Goal: Communication & Community: Connect with others

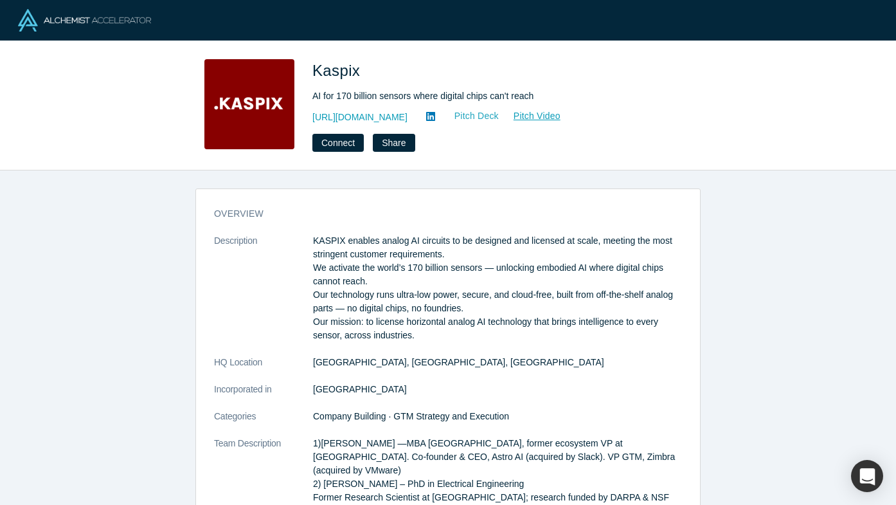
click at [440, 115] on link "Pitch Deck" at bounding box center [469, 116] width 59 height 15
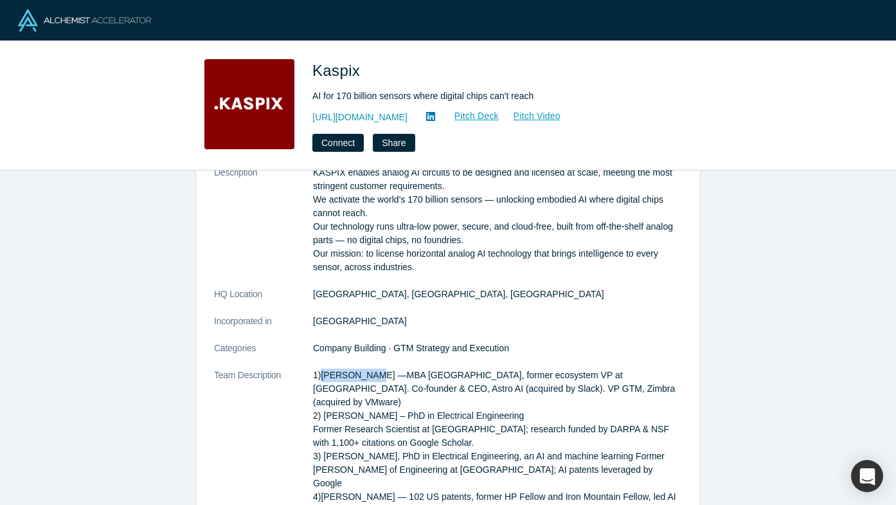
drag, startPoint x: 372, startPoint y: 375, endPoint x: 322, endPoint y: 375, distance: 50.2
click at [322, 375] on p "1)Andy Pflaum —MBA Stanford Universitry, former ecosystem VP at Slack. Co-found…" at bounding box center [497, 496] width 369 height 257
copy p "Andy Pflaum"
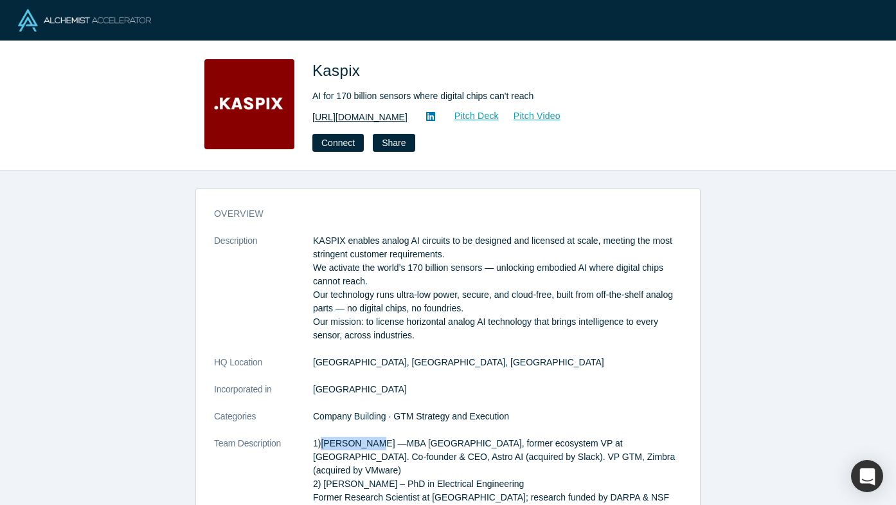
click at [356, 118] on link "http://kaspix.io" at bounding box center [360, 118] width 95 height 14
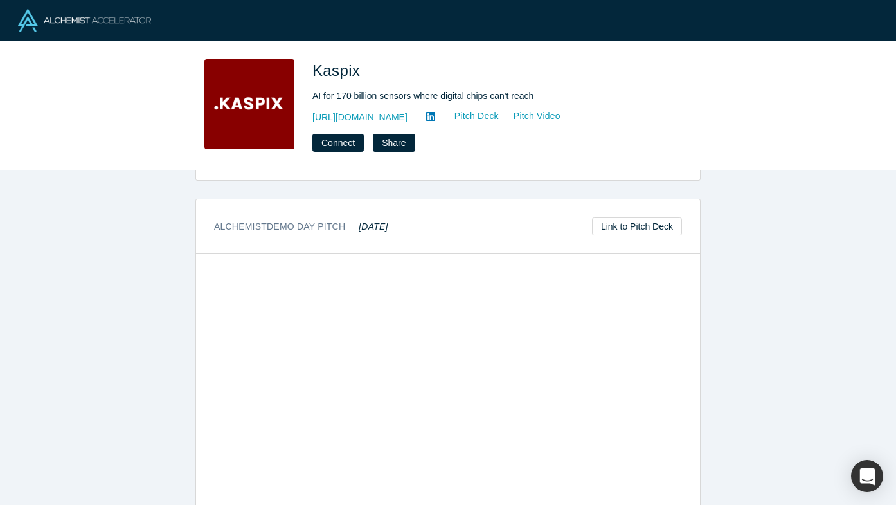
scroll to position [795, 0]
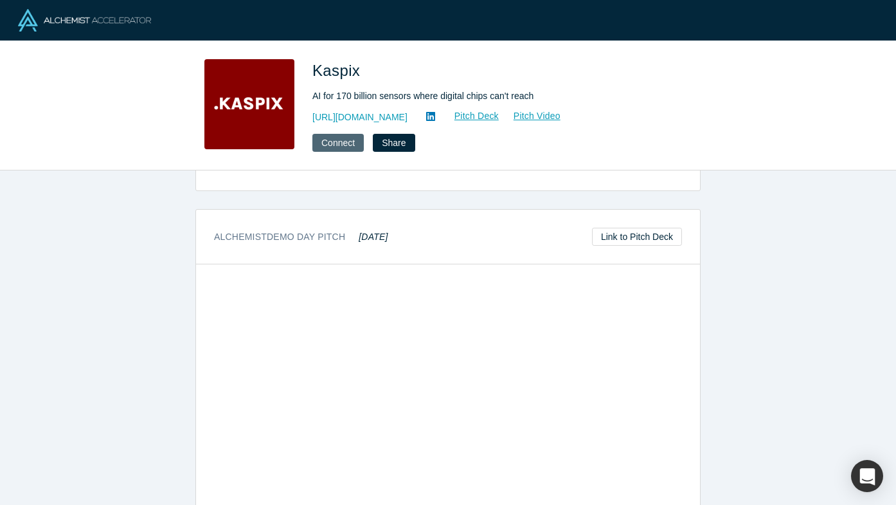
click at [343, 146] on button "Connect" at bounding box center [338, 143] width 51 height 18
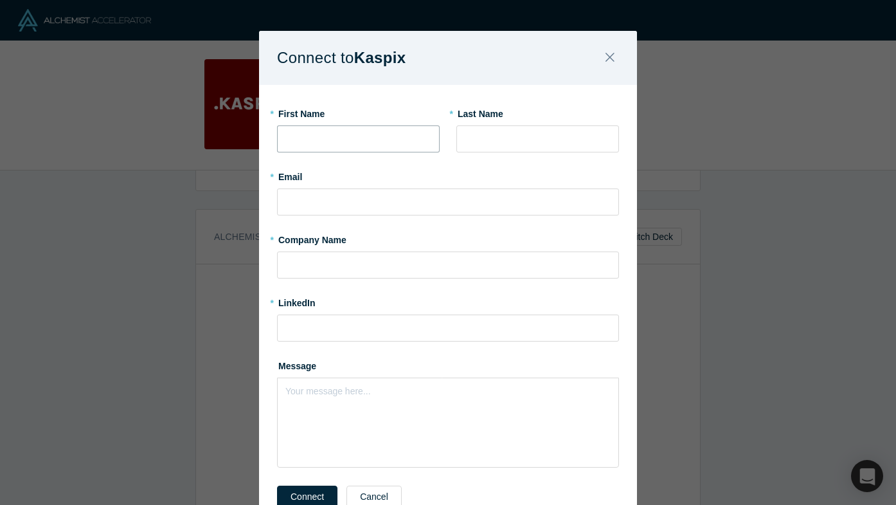
click at [343, 146] on input "text" at bounding box center [358, 138] width 163 height 27
type input "Chrissy"
type input "Meyer"
type input "chrissy.meyer@gmail.com"
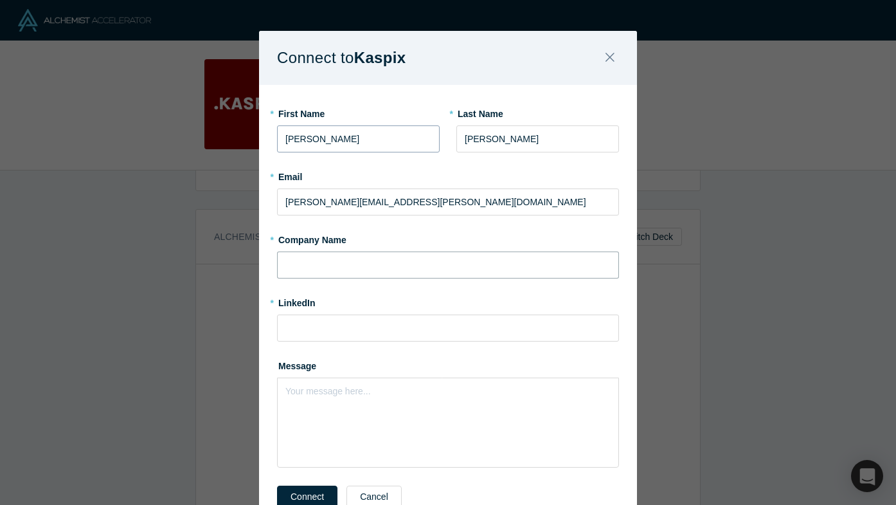
type input "Root Ventures"
drag, startPoint x: 313, startPoint y: 204, endPoint x: 260, endPoint y: 201, distance: 52.8
click at [260, 201] on div "* First Name Chrissy * Last Name Meyer * Email chrissy.meyer@gmail.com * Compan…" at bounding box center [448, 312] width 378 height 455
type input "chrissy@root.vc"
click at [361, 236] on label "* Company Name" at bounding box center [448, 238] width 342 height 18
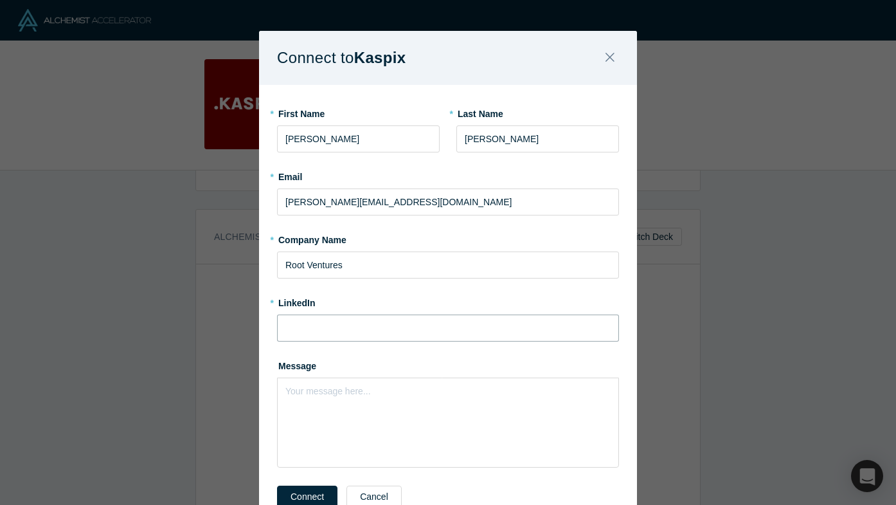
click at [316, 322] on input at bounding box center [448, 327] width 342 height 27
paste input "https://www.linkedin.com/in/chrissymeyer/"
type input "https://www.linkedin.com/in/chrissymeyer/"
click at [337, 430] on div "Your message here..." at bounding box center [448, 422] width 342 height 90
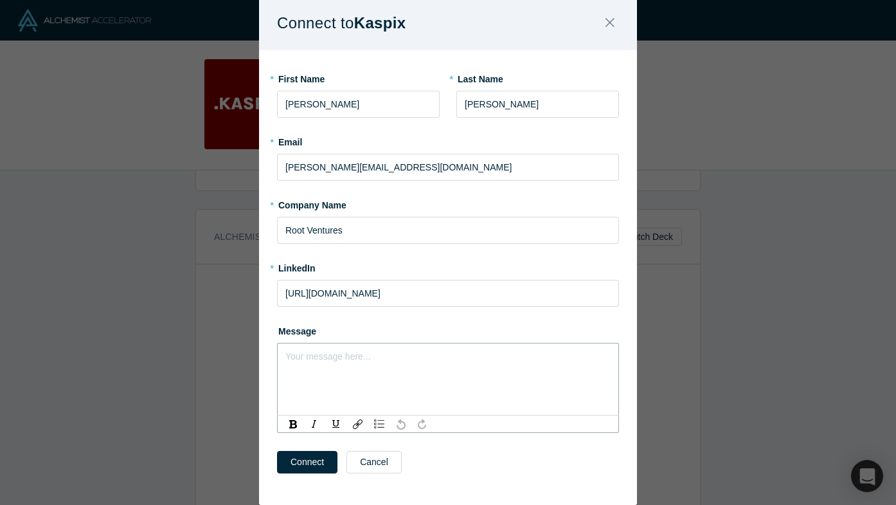
scroll to position [66, 0]
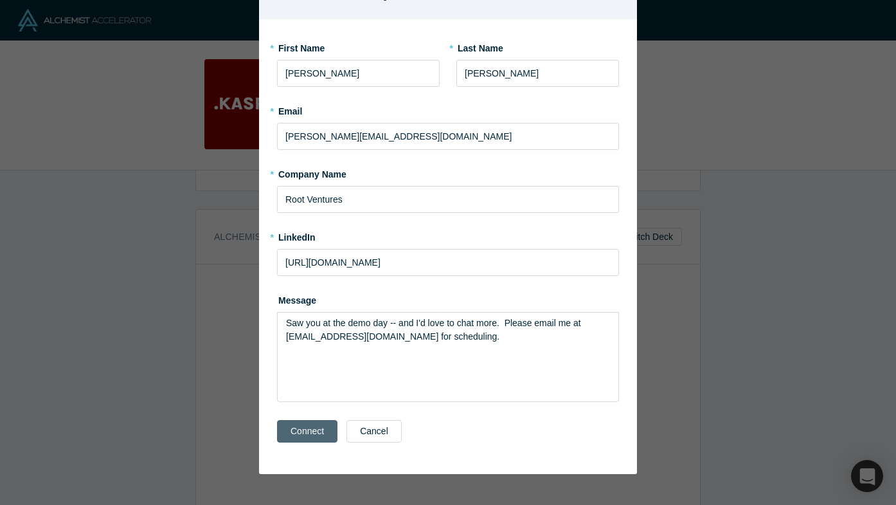
click at [314, 436] on button "Connect" at bounding box center [307, 431] width 60 height 23
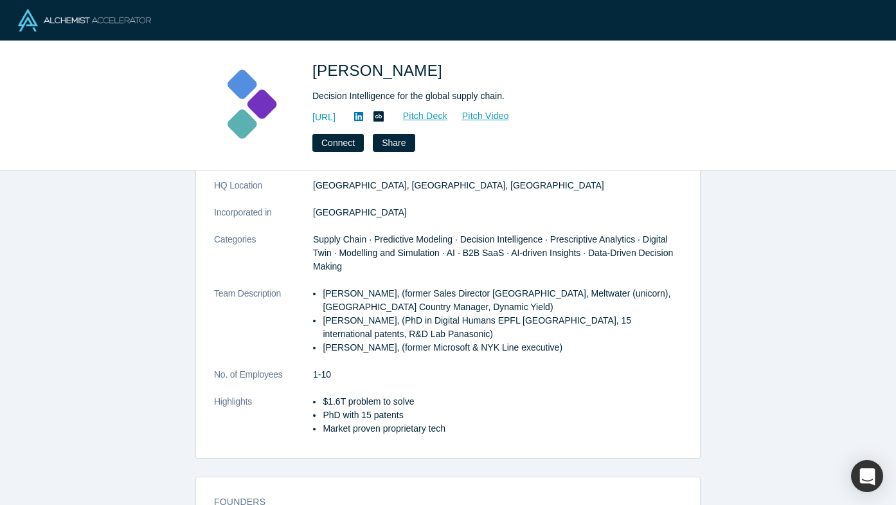
scroll to position [168, 0]
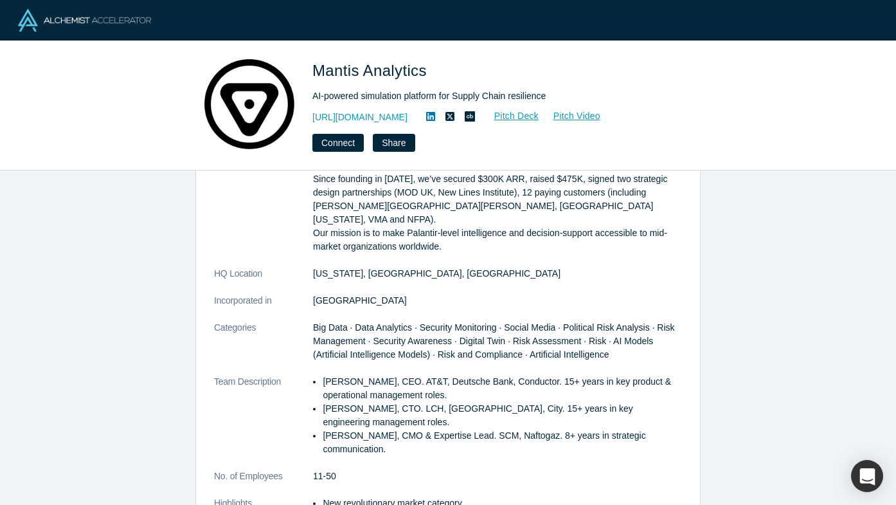
scroll to position [131, 0]
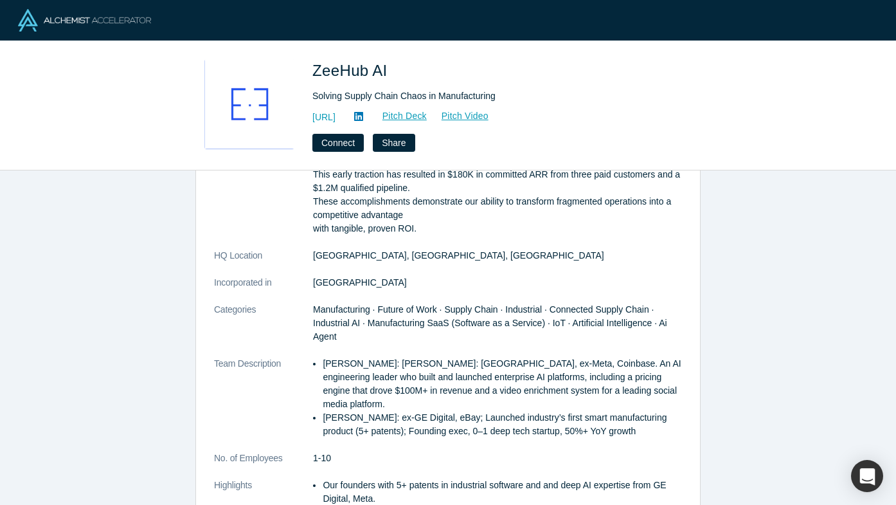
scroll to position [123, 0]
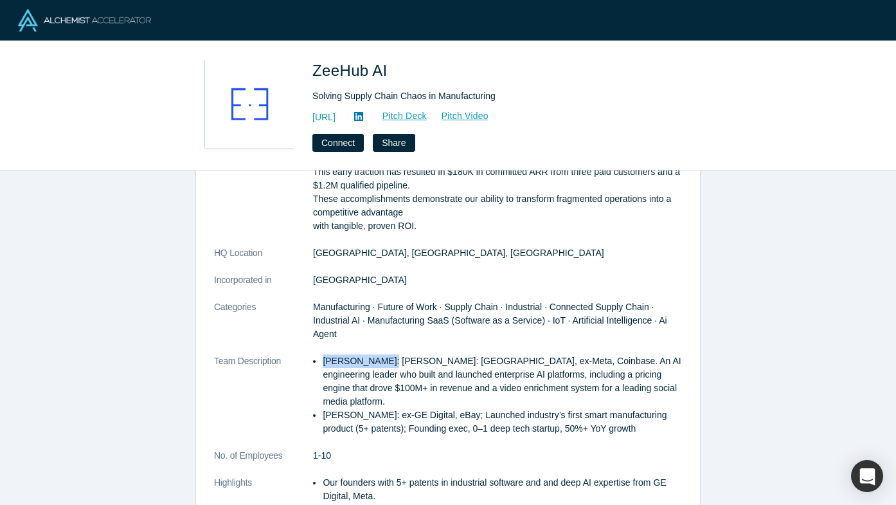
drag, startPoint x: 327, startPoint y: 359, endPoint x: 383, endPoint y: 359, distance: 55.9
click at [383, 359] on p "Shekhar Nirkhe: Shekhar Nirkhe: UC Berkeley, ex-Meta, Coinbase. An AI engineeri…" at bounding box center [502, 381] width 359 height 54
copy p "Shekhar Nirkhe"
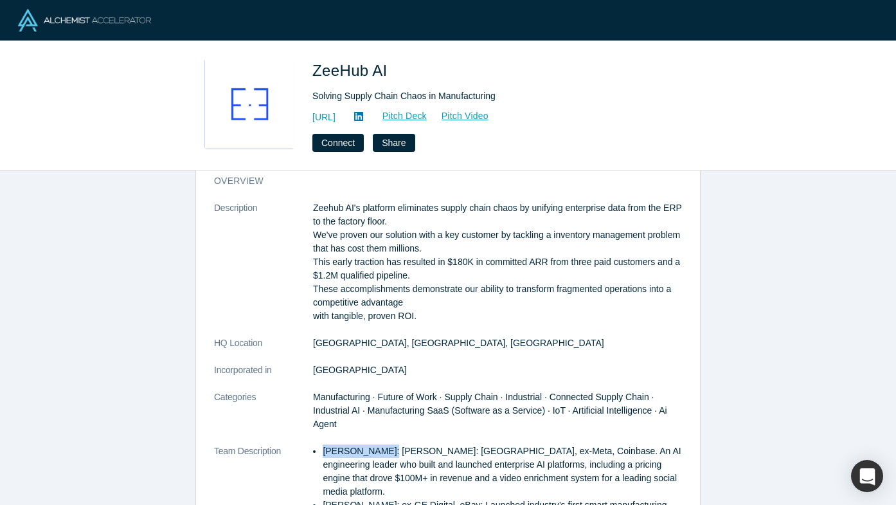
scroll to position [30, 0]
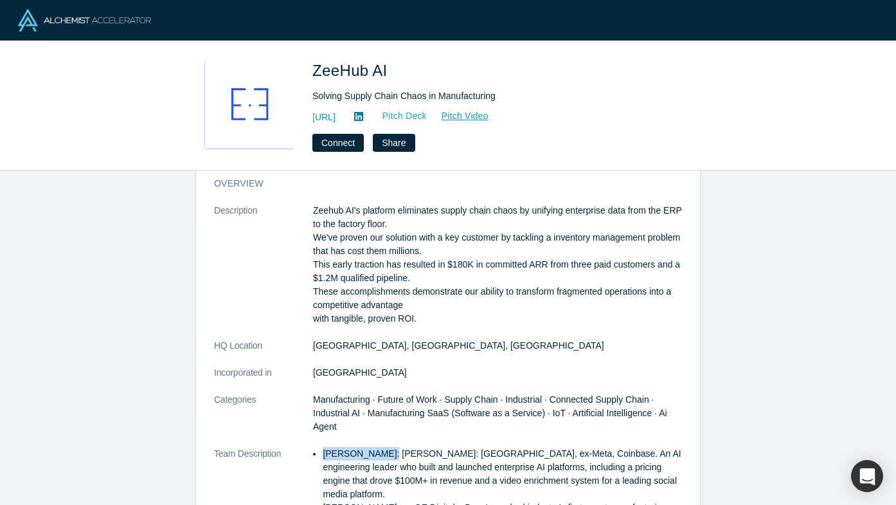
click at [428, 116] on link "Pitch Deck" at bounding box center [397, 116] width 59 height 15
